Goal: Browse casually: Explore the website without a specific task or goal

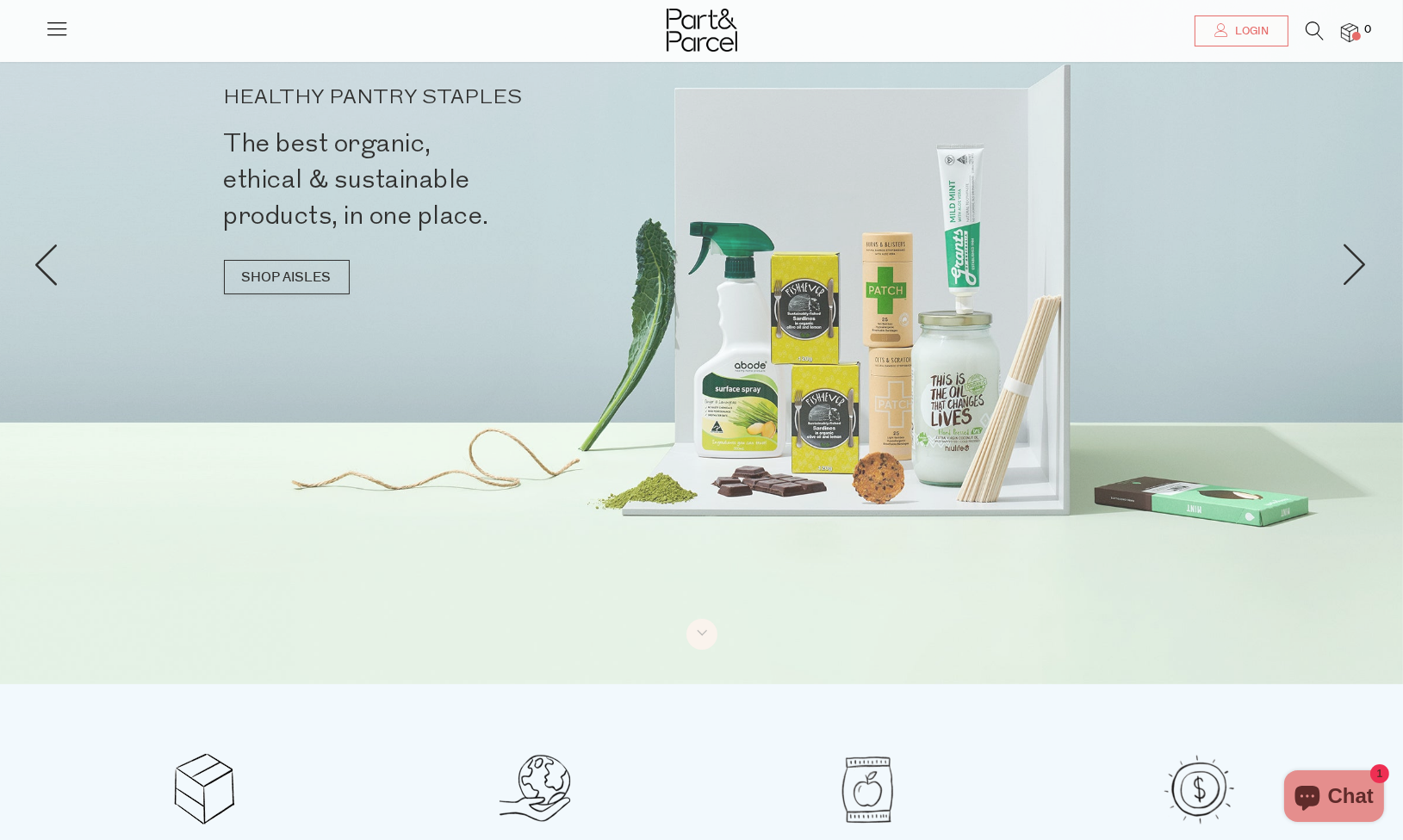
scroll to position [153, 0]
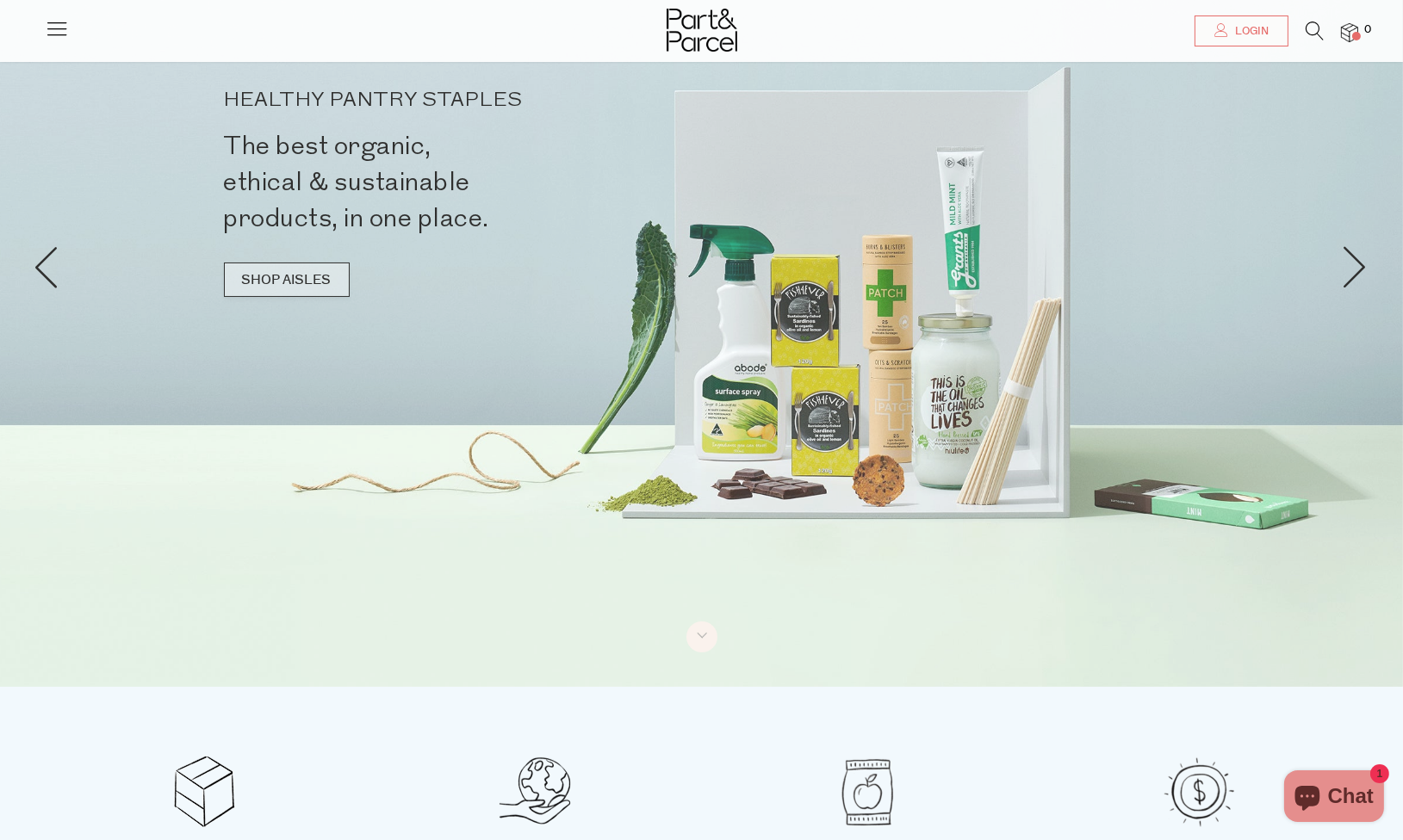
click at [309, 283] on link "SHOP AISLES" at bounding box center [287, 279] width 125 height 34
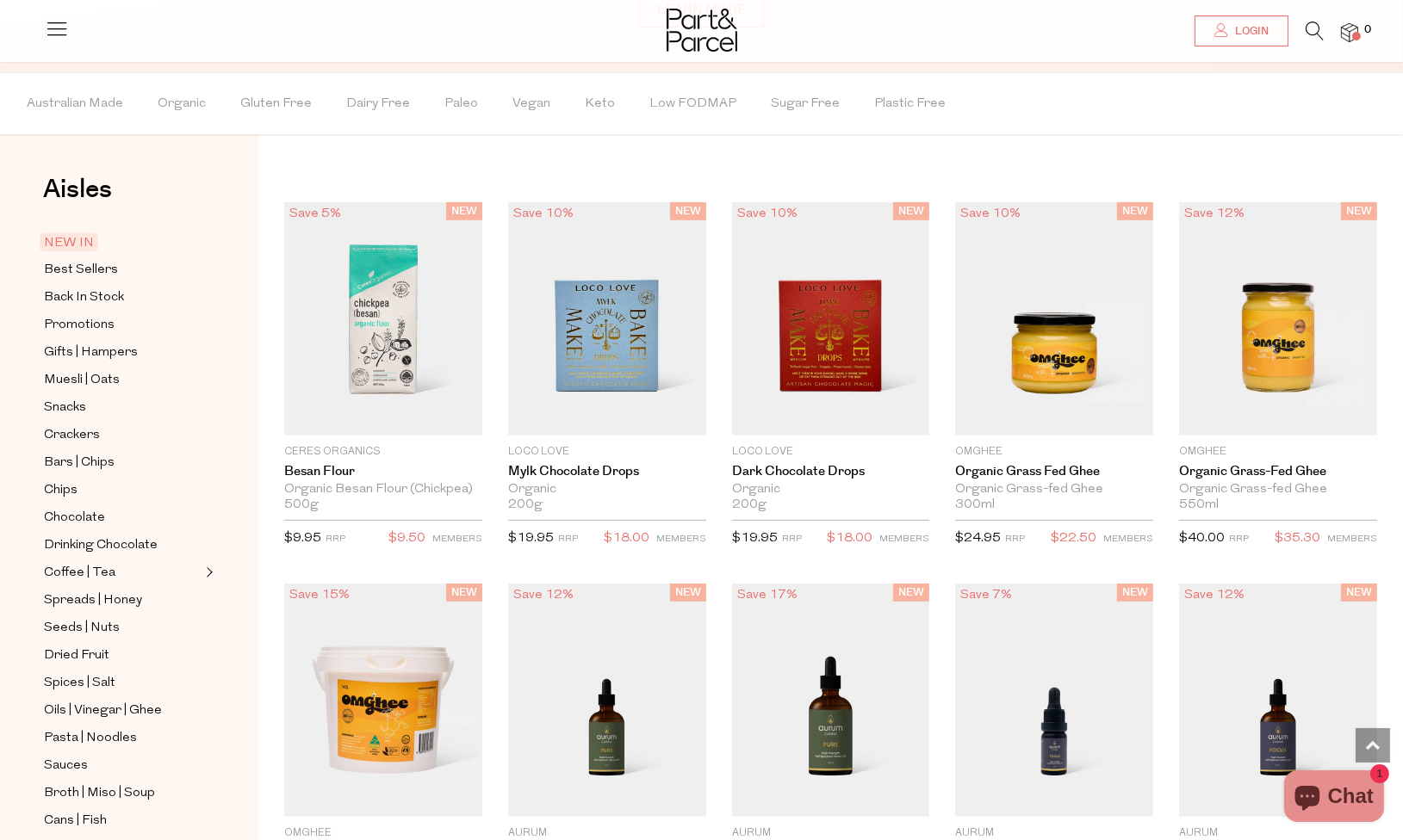
scroll to position [1521, 0]
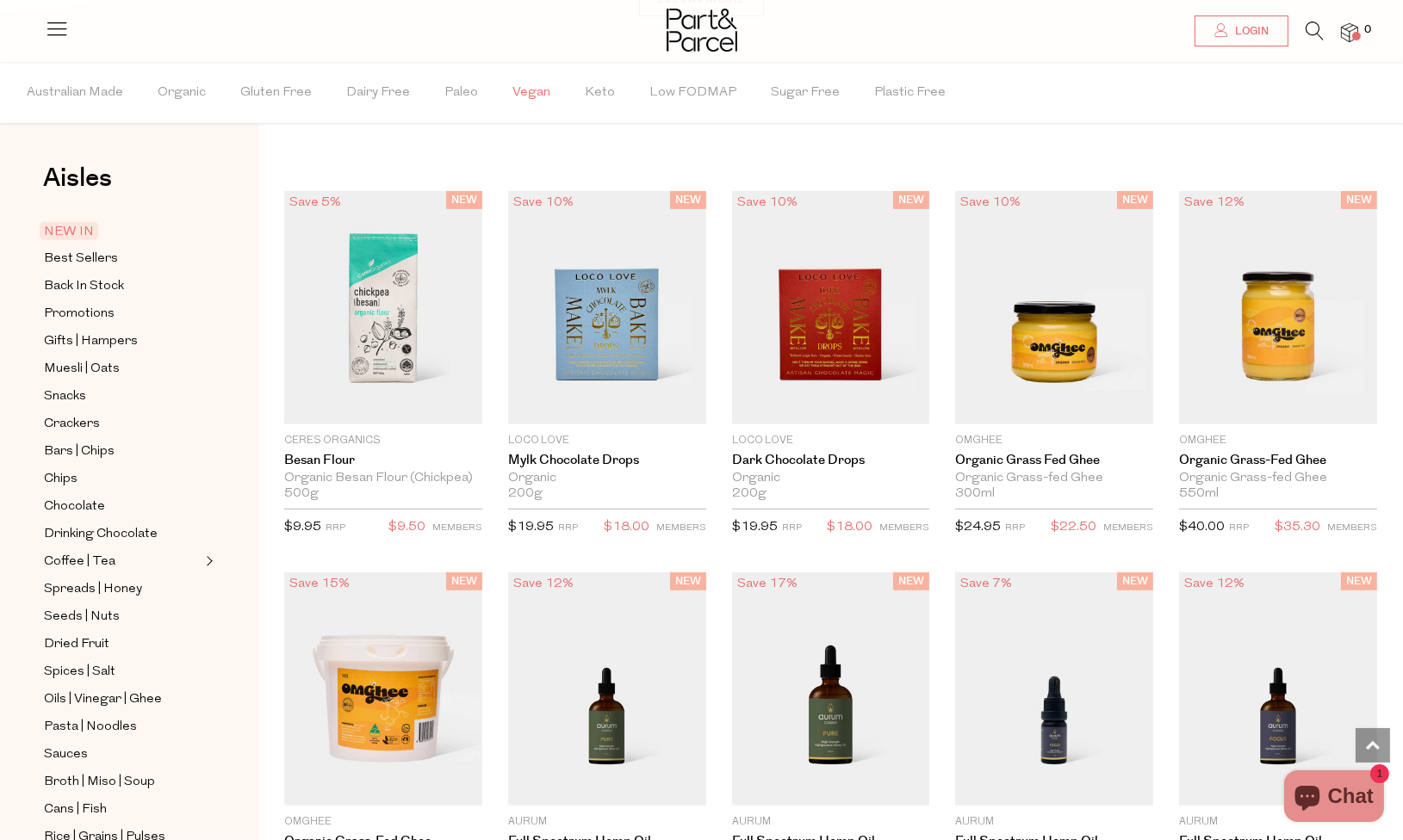
click at [531, 111] on span "Vegan" at bounding box center [531, 92] width 38 height 60
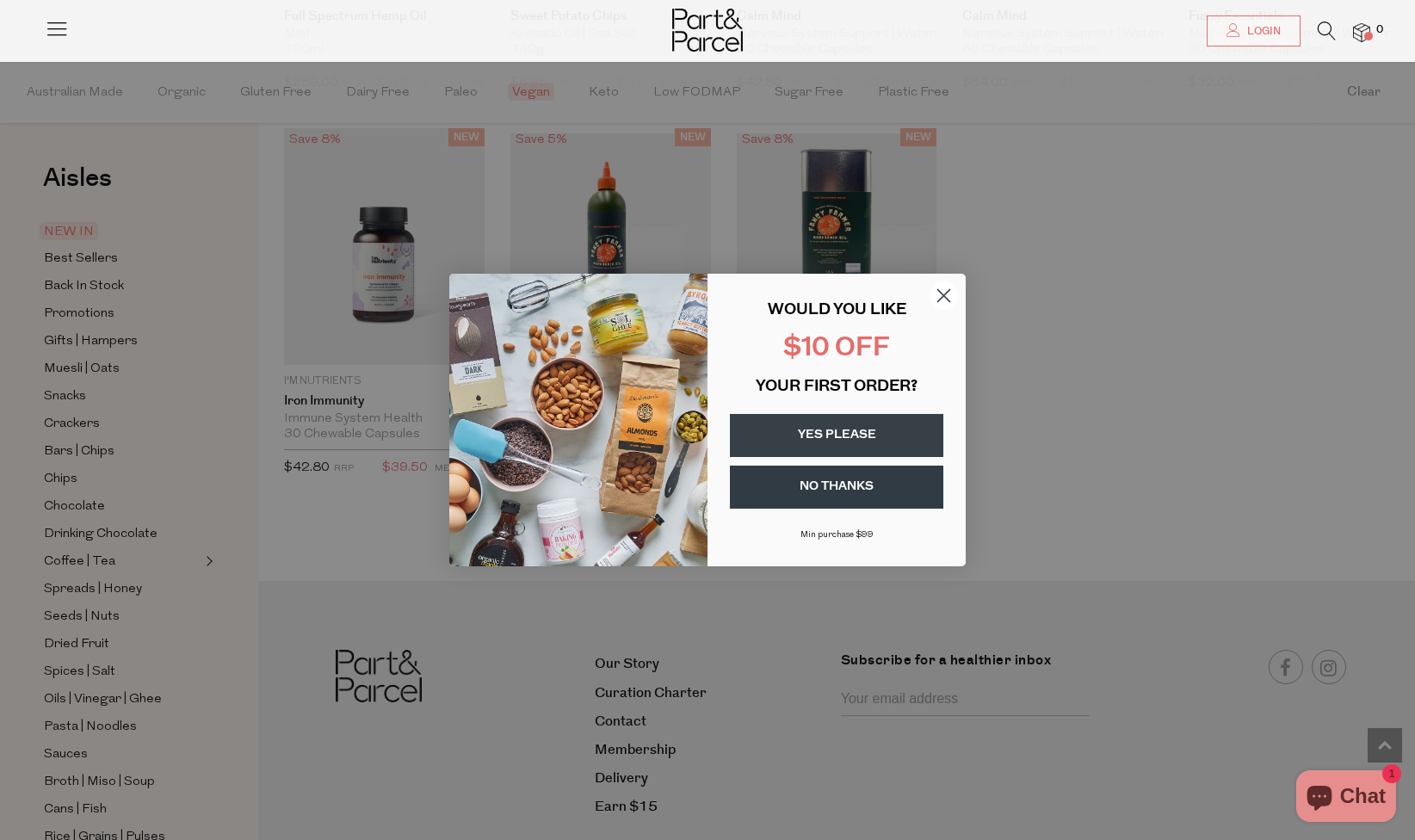
scroll to position [2757, 0]
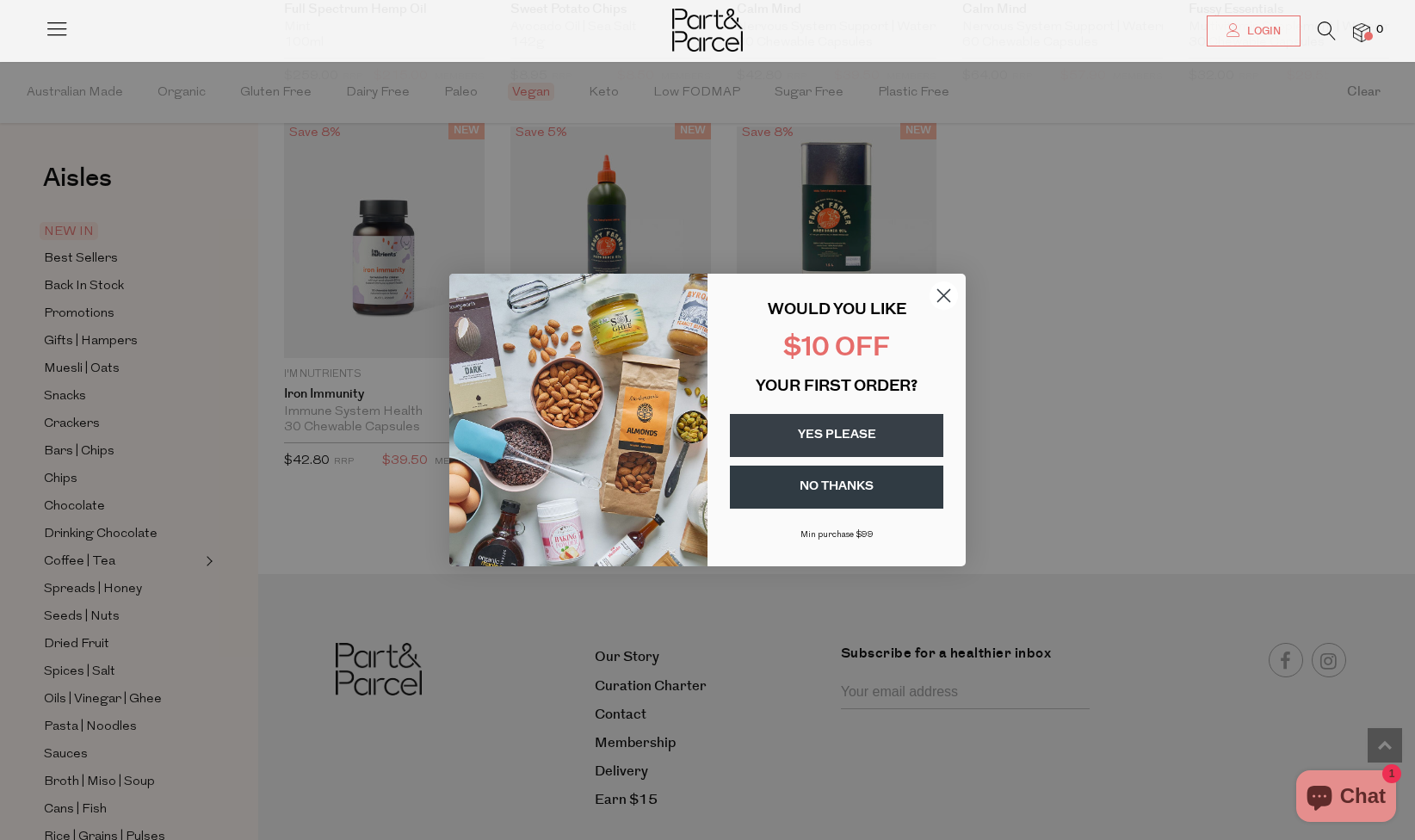
click at [937, 280] on icon "Close dialog" at bounding box center [944, 296] width 30 height 30
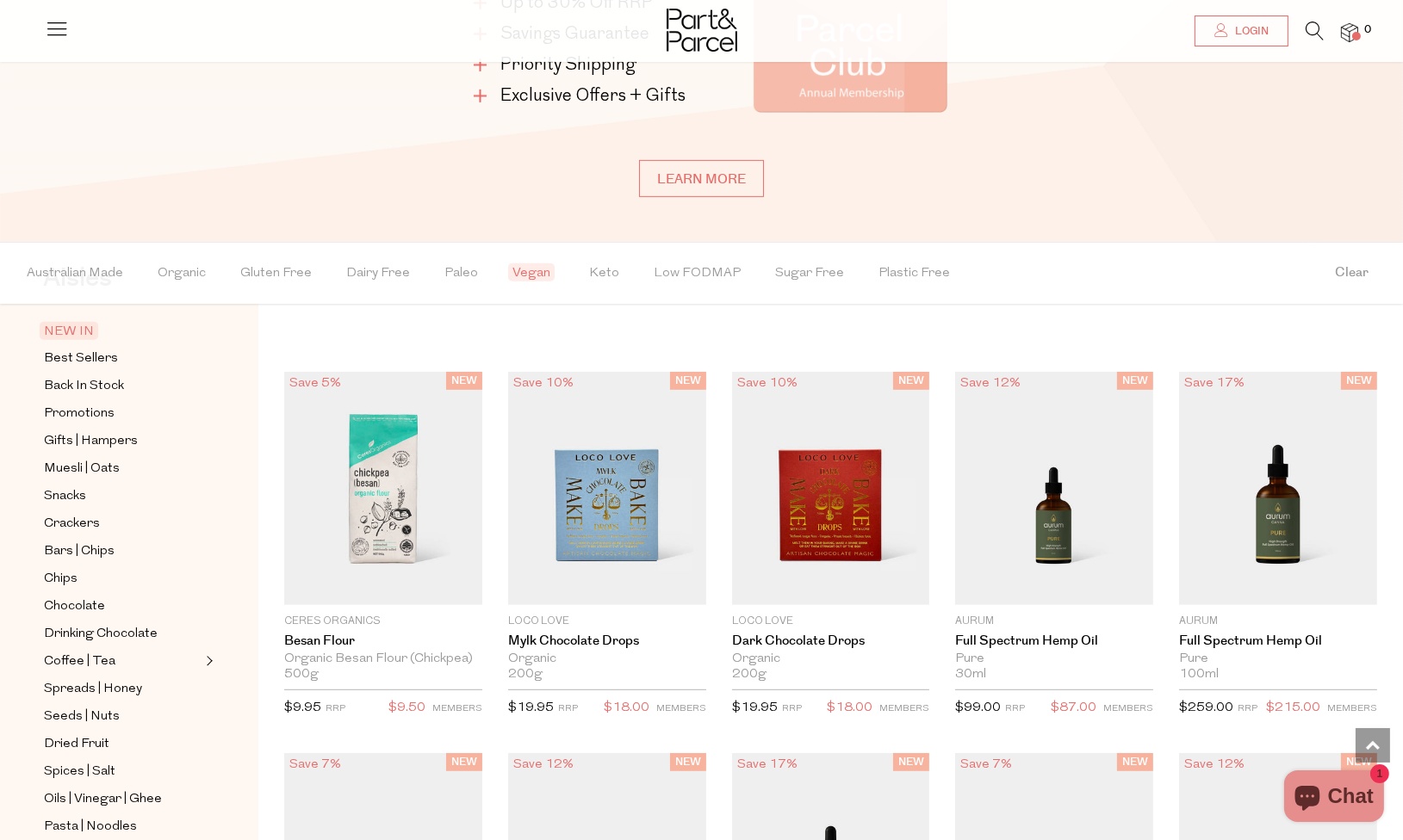
scroll to position [0, 0]
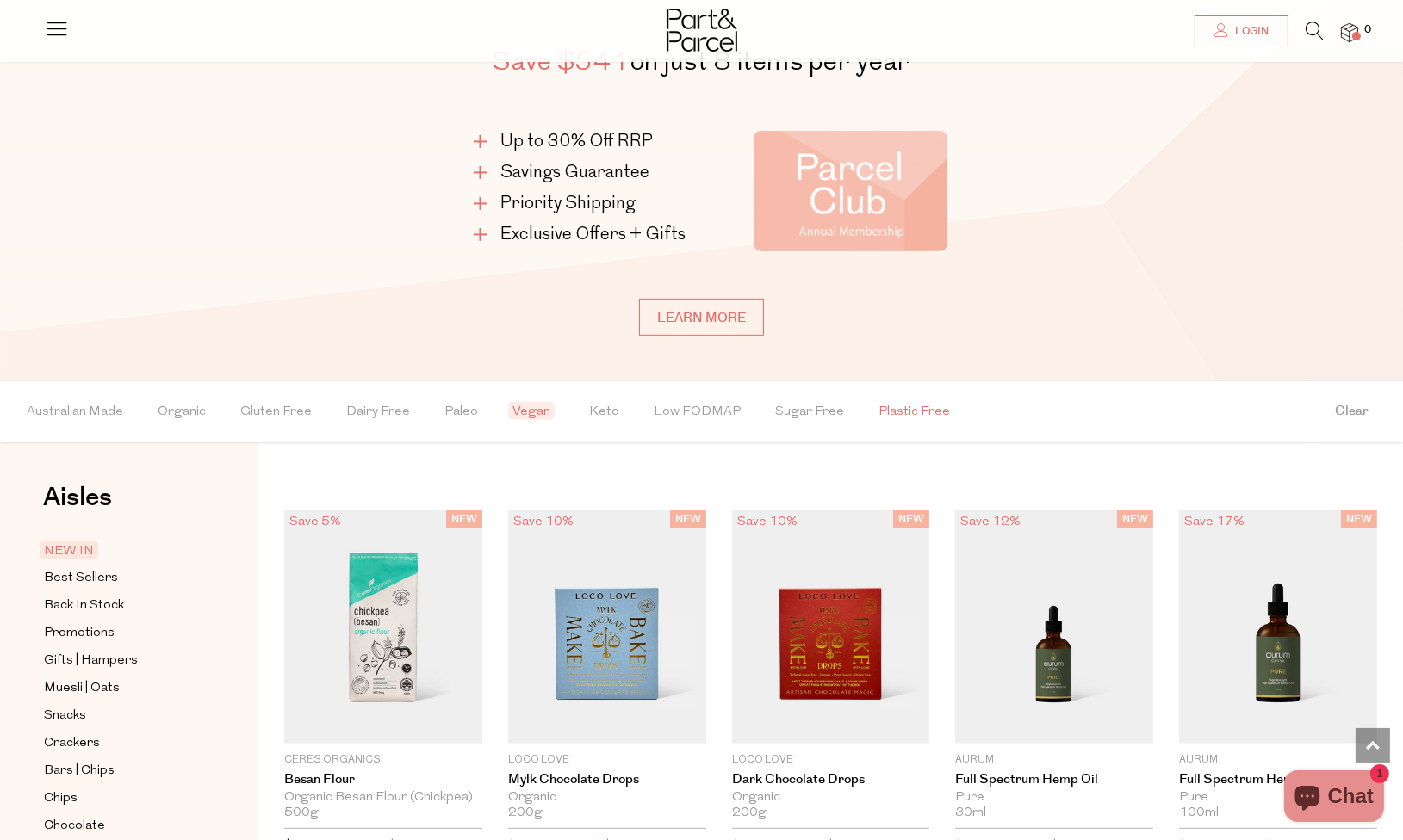
click at [900, 399] on span "Plastic Free" at bounding box center [914, 412] width 72 height 60
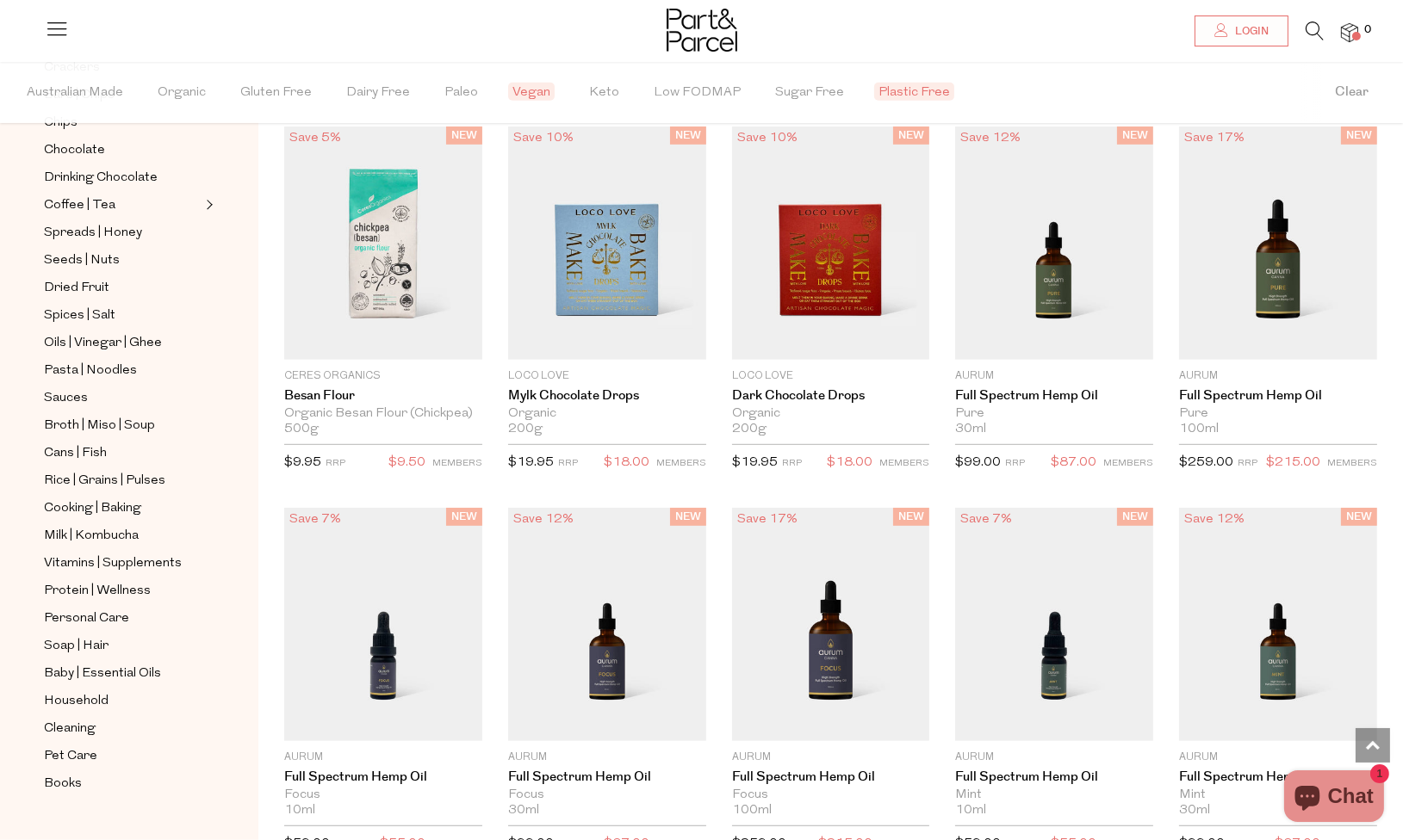
scroll to position [1589, 0]
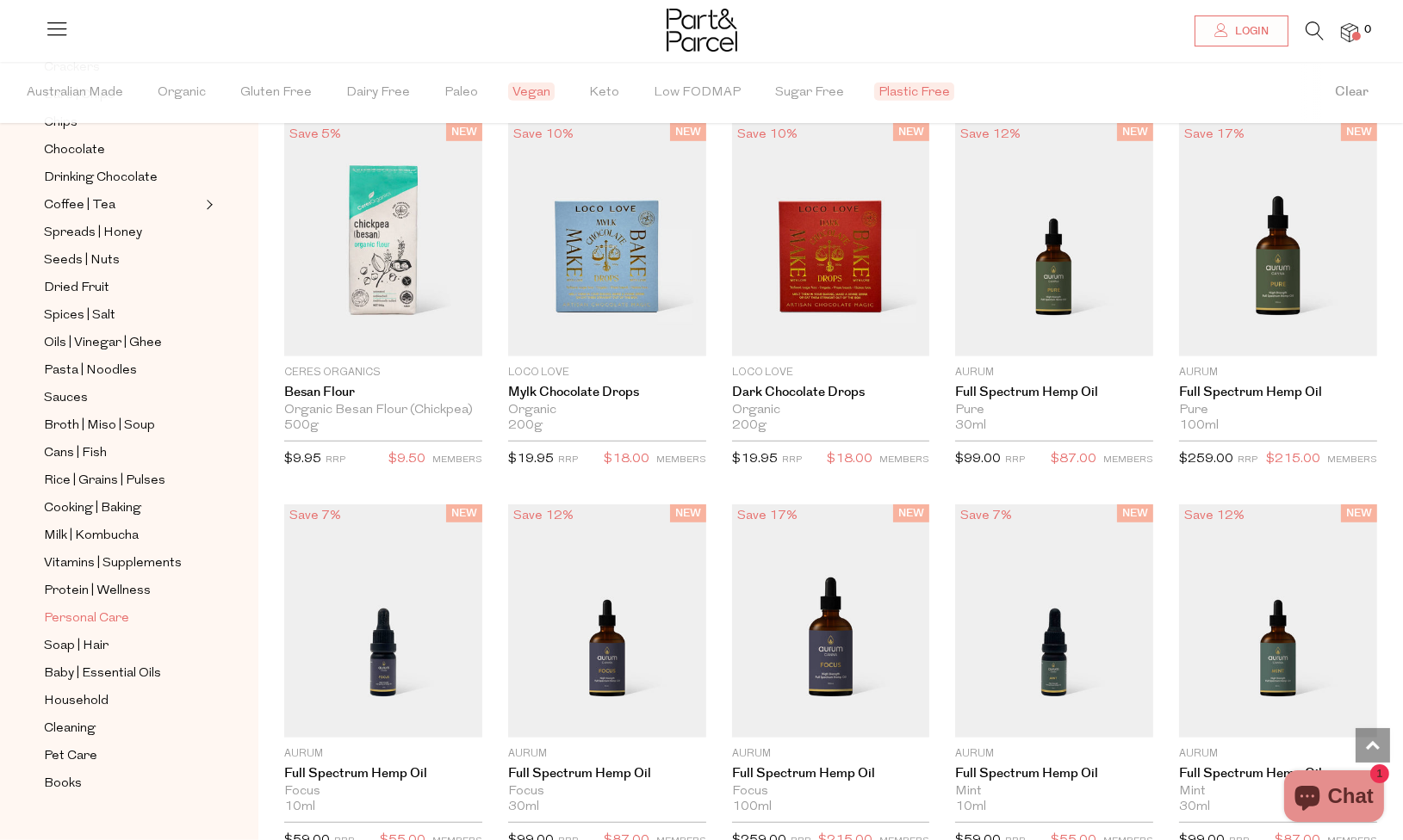
click at [111, 608] on span "Personal Care" at bounding box center [86, 618] width 85 height 21
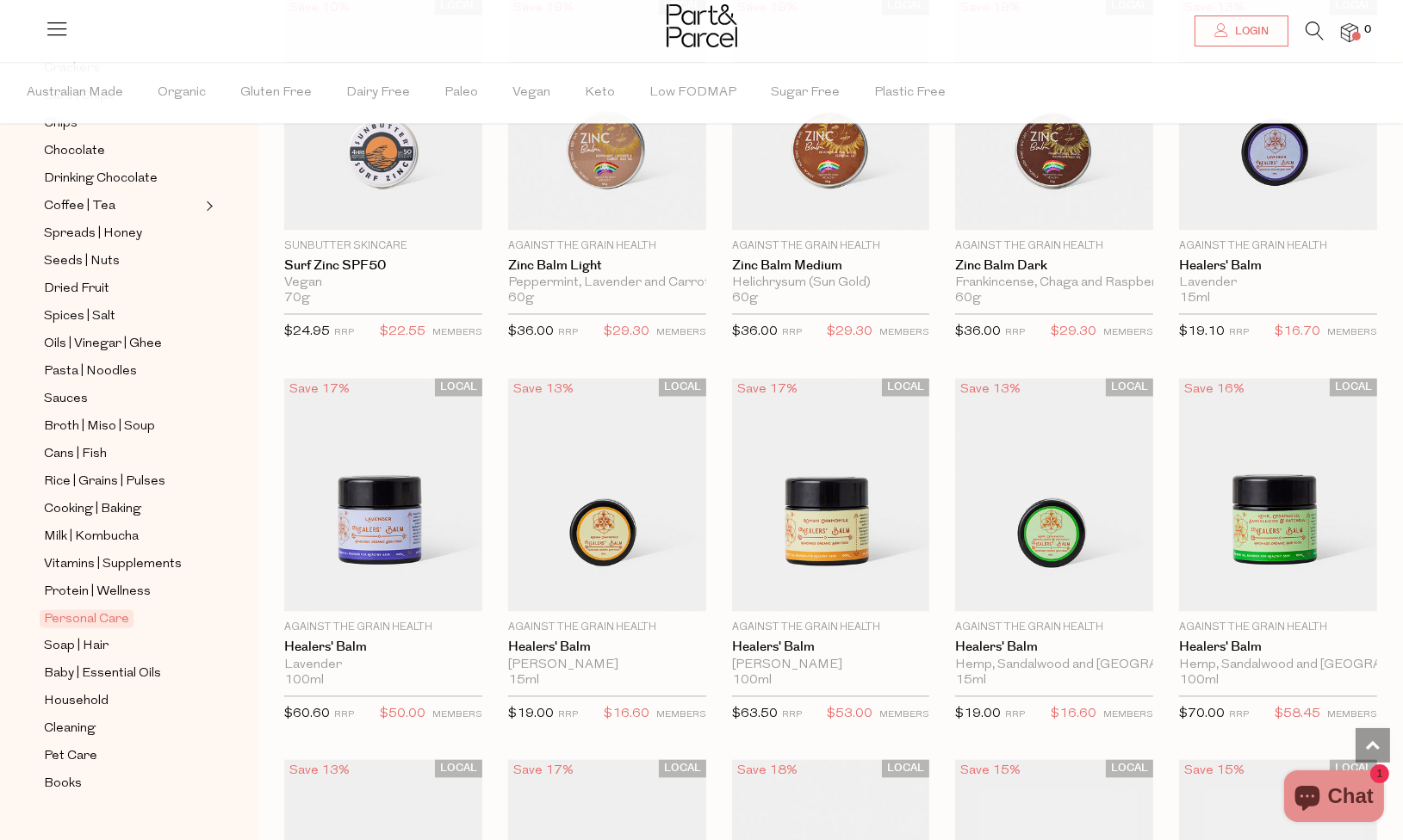
scroll to position [5202, 0]
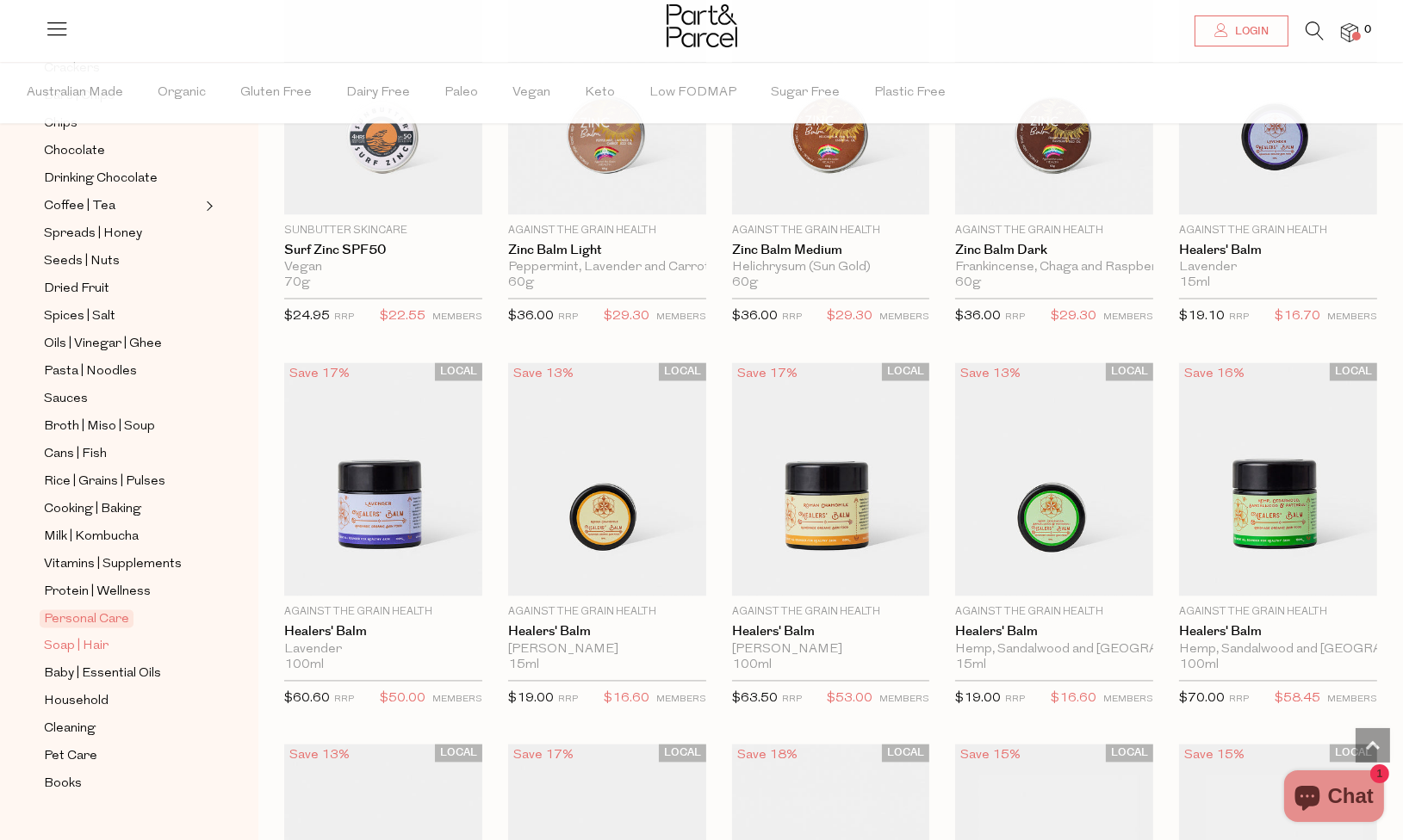
click at [71, 636] on span "Soap | Hair" at bounding box center [76, 646] width 65 height 21
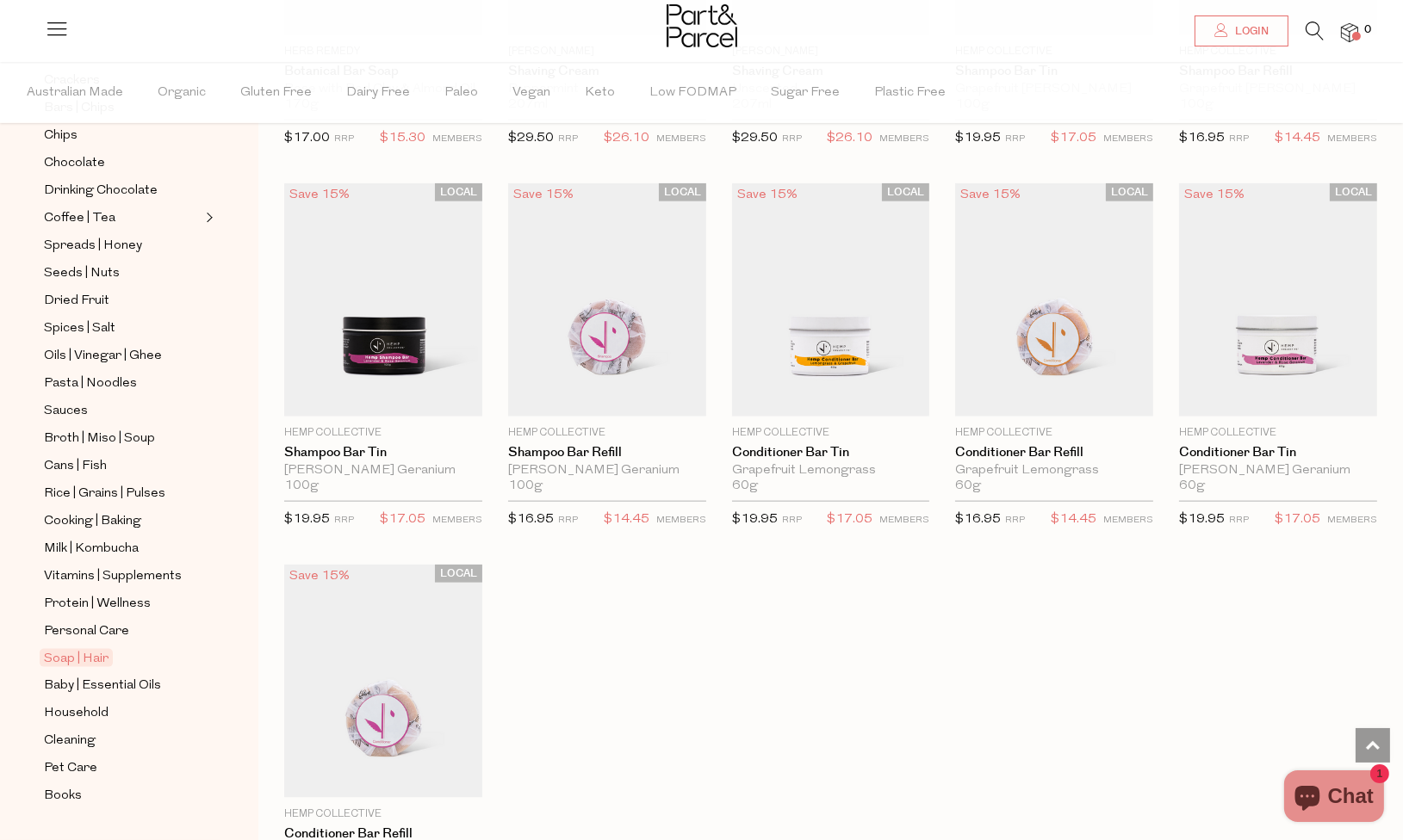
scroll to position [356, 0]
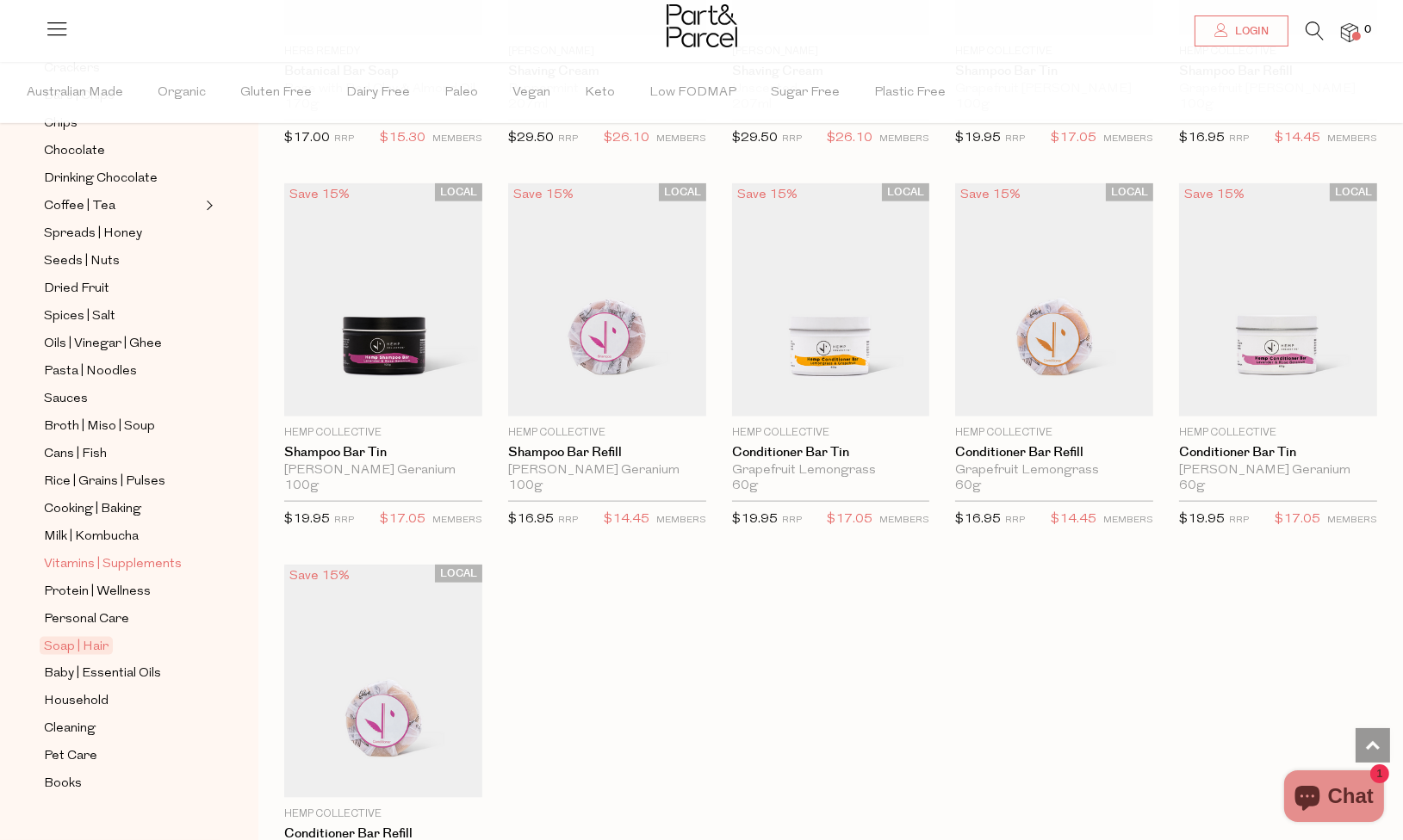
click at [127, 554] on span "Vitamins | Supplements" at bounding box center [113, 564] width 138 height 21
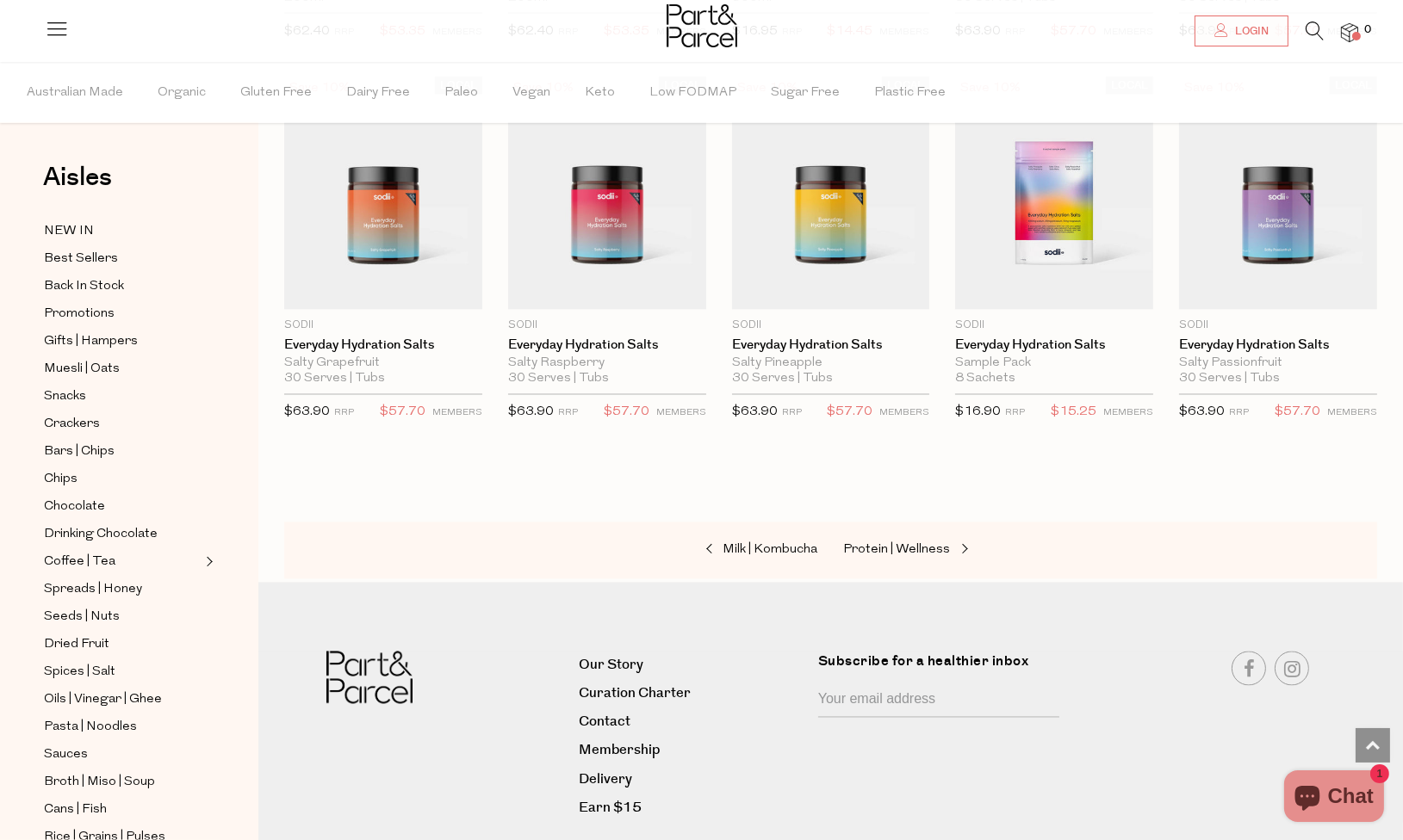
scroll to position [4756, 0]
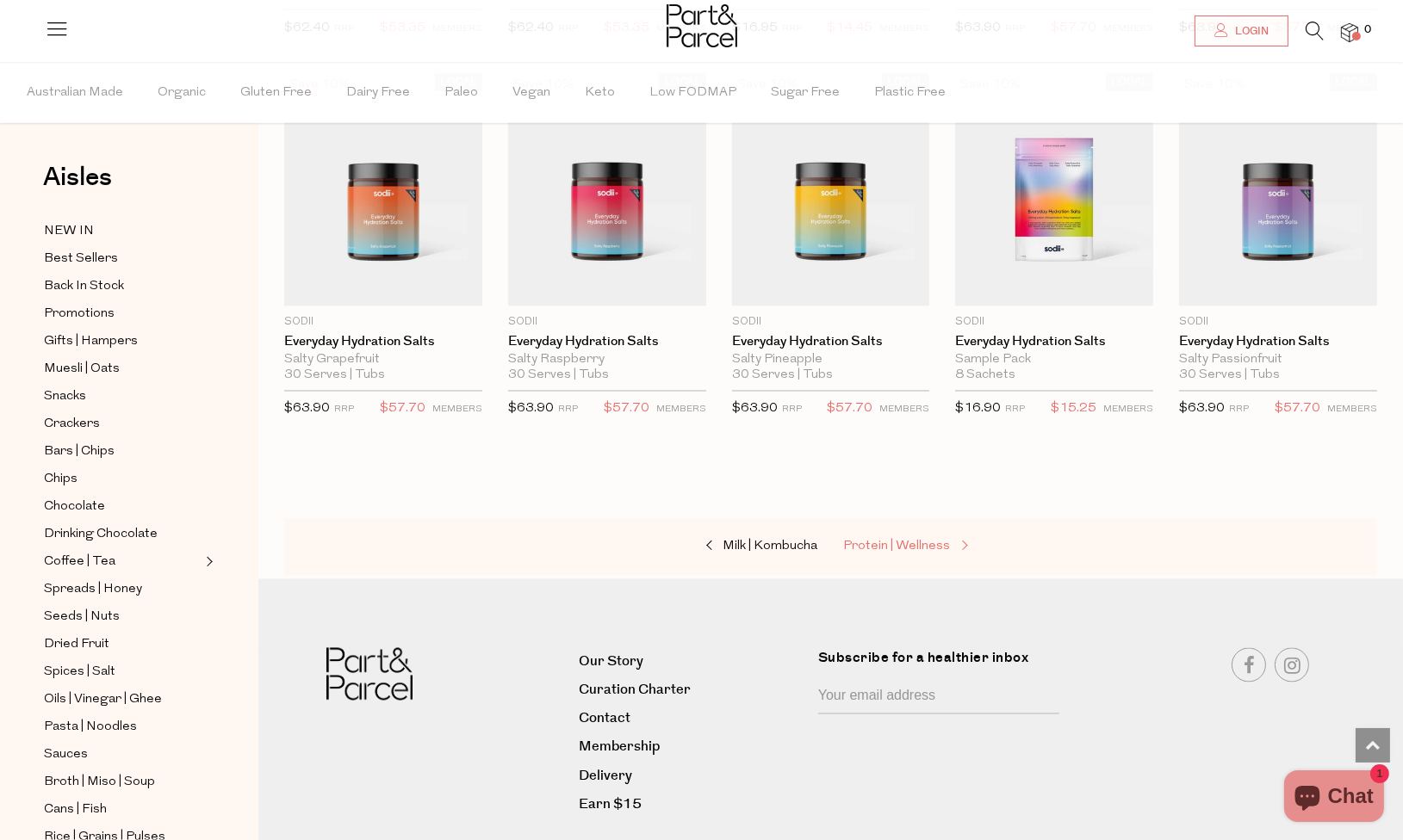
click at [902, 541] on span "Protein | Wellness" at bounding box center [897, 547] width 107 height 13
